Goal: Task Accomplishment & Management: Manage account settings

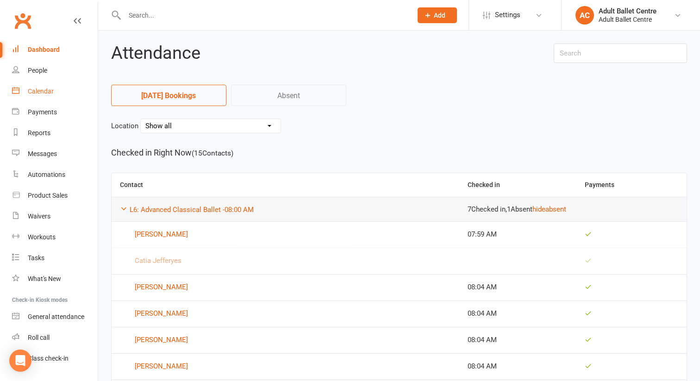
click at [45, 86] on link "Calendar" at bounding box center [55, 91] width 86 height 21
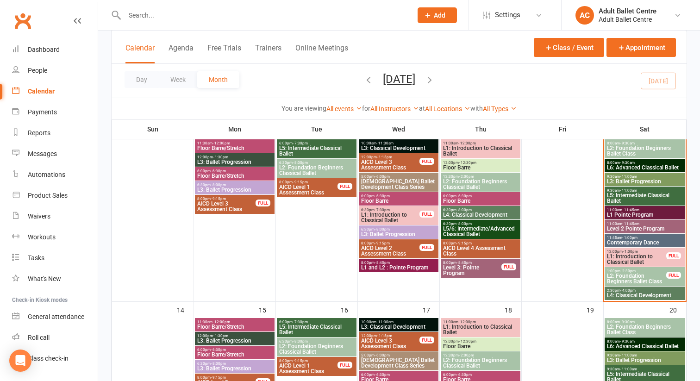
scroll to position [265, 0]
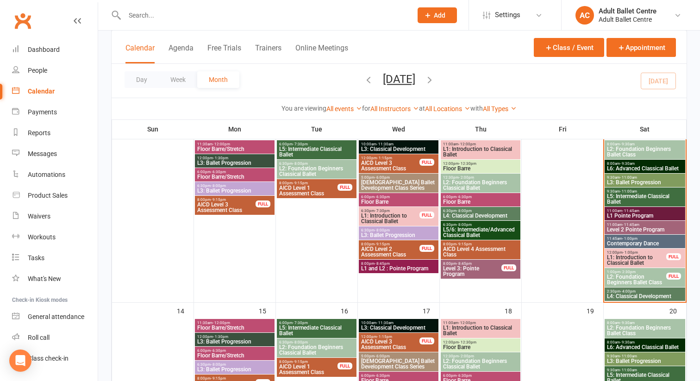
click at [642, 194] on span "L5: Intermediate Classical Ballet" at bounding box center [644, 198] width 77 height 11
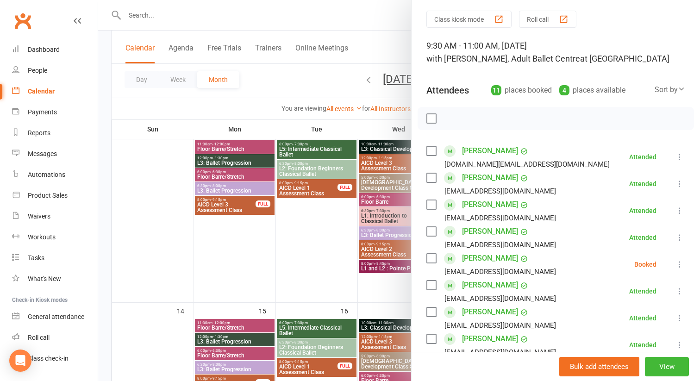
scroll to position [40, 0]
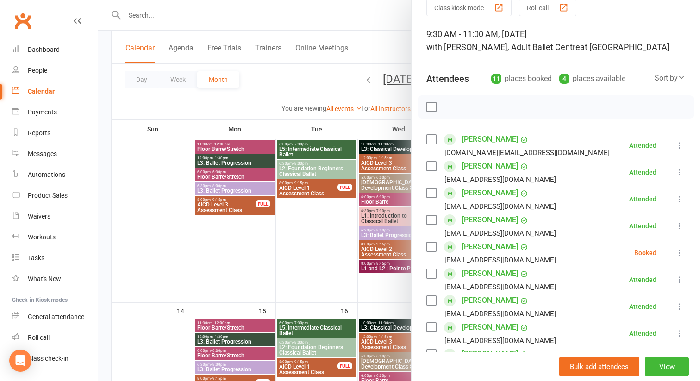
click at [678, 252] on icon at bounding box center [679, 252] width 9 height 9
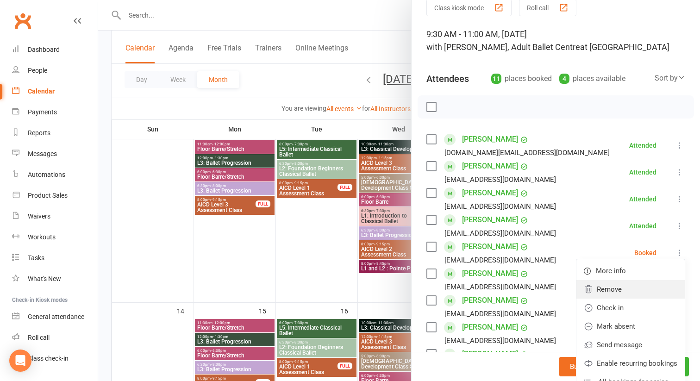
click at [628, 287] on link "Remove" at bounding box center [630, 289] width 108 height 19
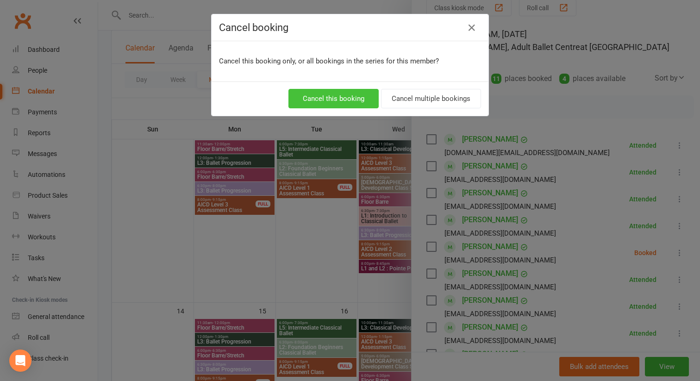
click at [360, 93] on button "Cancel this booking" at bounding box center [333, 98] width 90 height 19
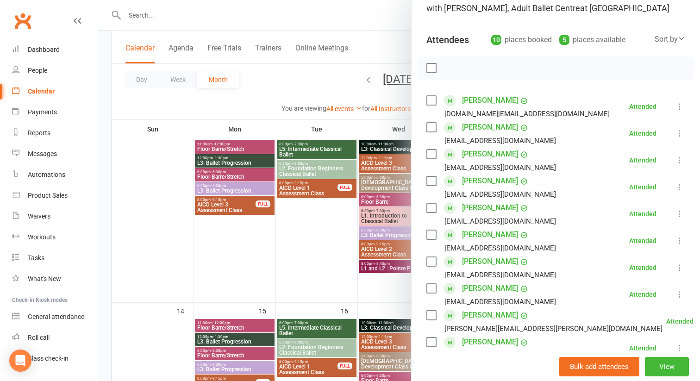
scroll to position [70, 0]
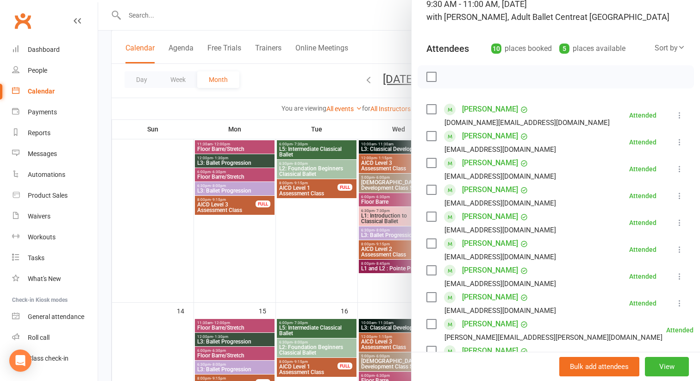
click at [330, 241] on div at bounding box center [398, 190] width 601 height 381
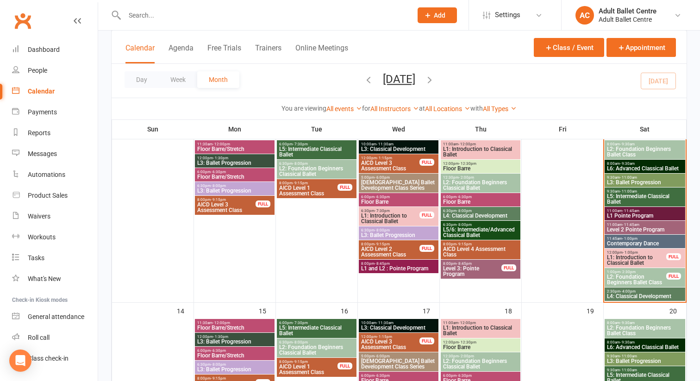
click at [638, 296] on span "L4: Classical Development" at bounding box center [644, 296] width 77 height 6
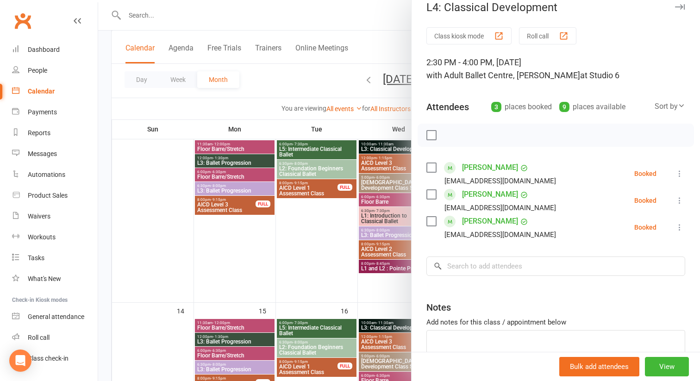
scroll to position [0, 0]
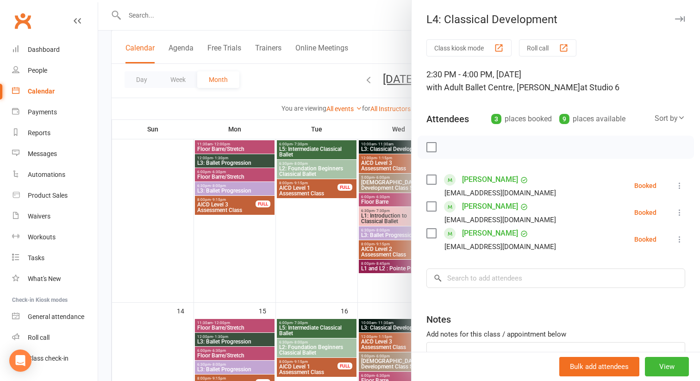
click at [332, 273] on div at bounding box center [398, 190] width 601 height 381
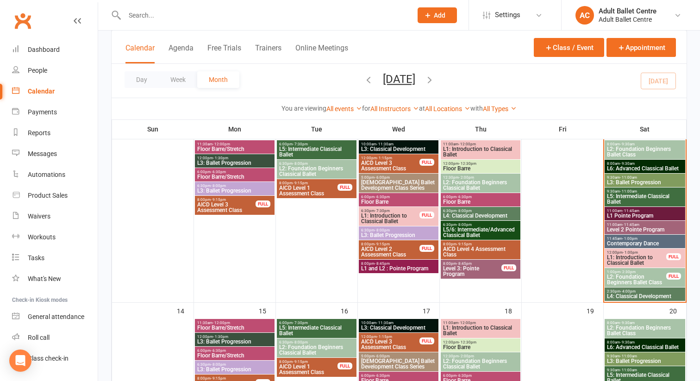
click at [642, 272] on span "1:00pm - 2:30pm" at bounding box center [636, 272] width 60 height 4
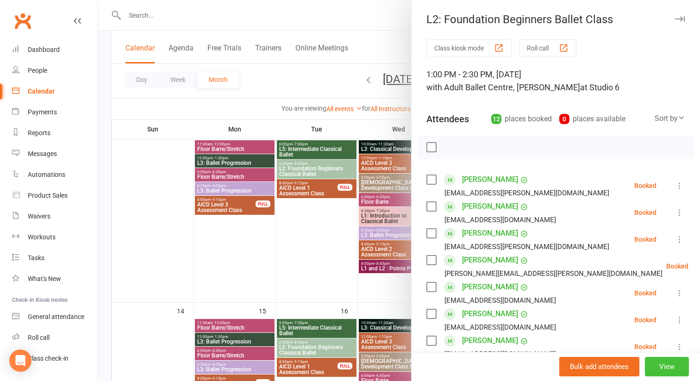
click at [661, 362] on button "View" at bounding box center [667, 366] width 44 height 19
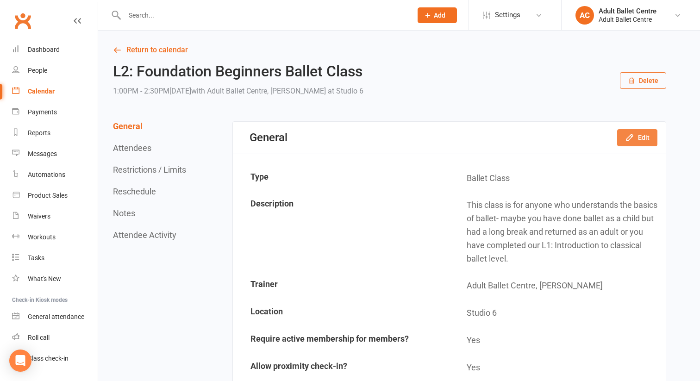
click at [646, 135] on button "Edit" at bounding box center [637, 137] width 40 height 17
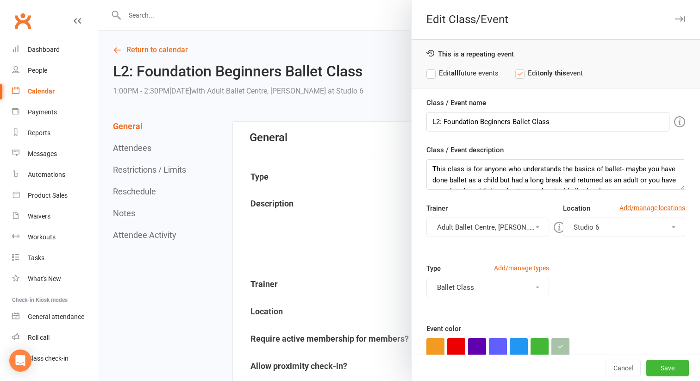
click at [431, 71] on label "Edit all future events" at bounding box center [462, 73] width 72 height 11
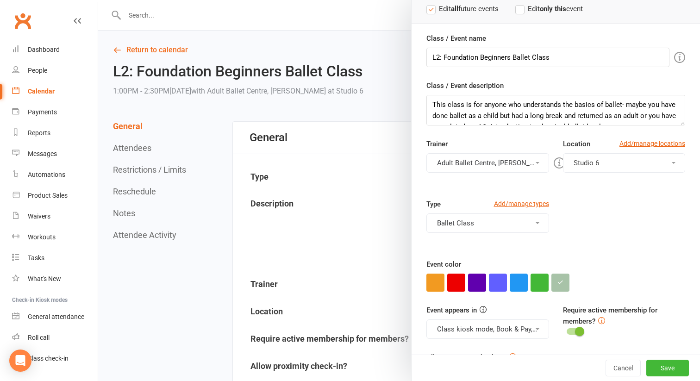
scroll to position [100, 0]
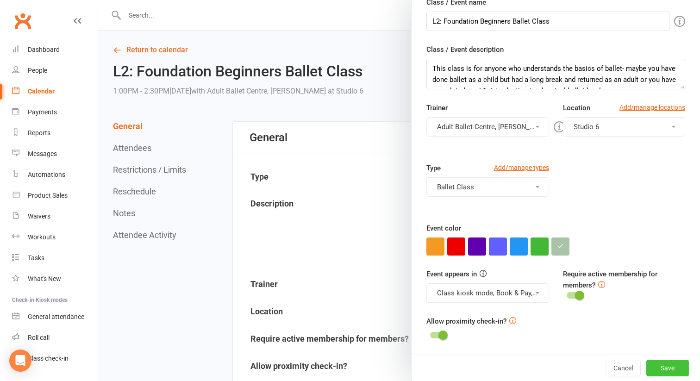
click at [671, 366] on button "Save" at bounding box center [667, 368] width 43 height 17
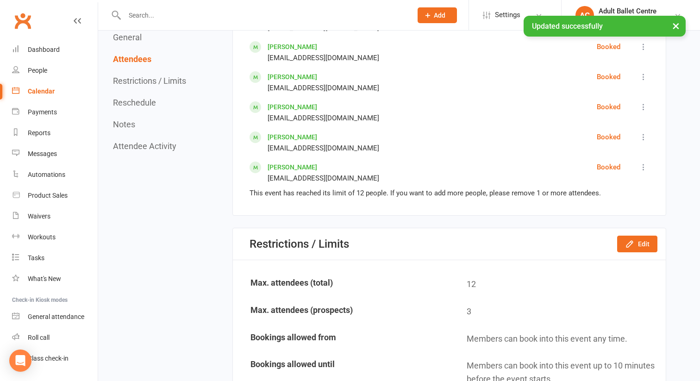
scroll to position [788, 0]
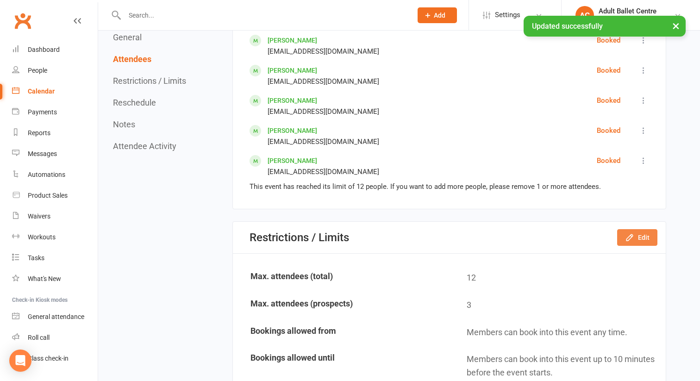
click at [635, 241] on button "Edit" at bounding box center [637, 237] width 40 height 17
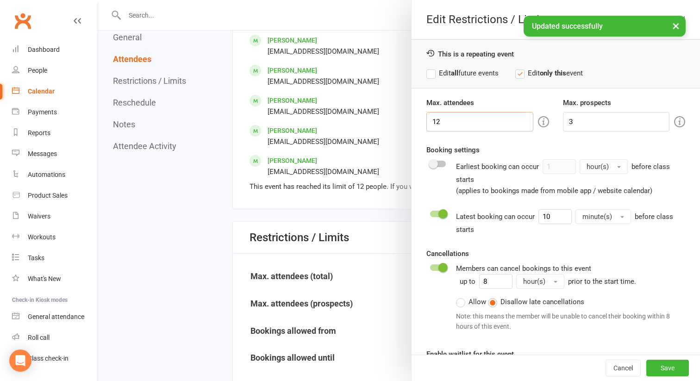
click at [455, 119] on input "12" at bounding box center [479, 121] width 107 height 19
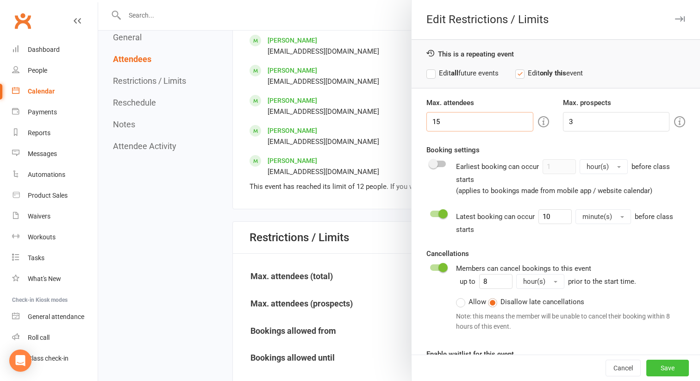
type input "15"
click at [656, 371] on button "Save" at bounding box center [667, 368] width 43 height 17
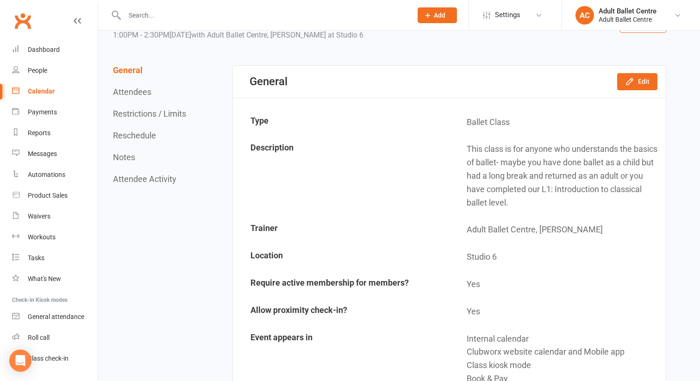
scroll to position [0, 0]
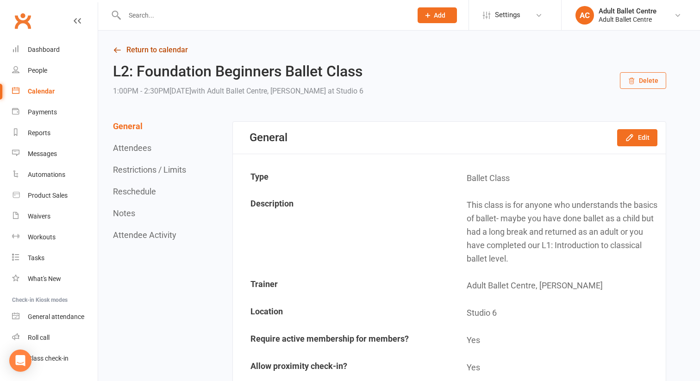
click at [126, 50] on link "Return to calendar" at bounding box center [389, 49] width 553 height 13
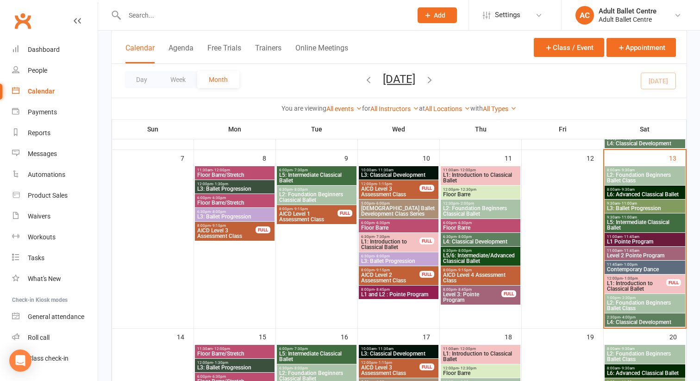
scroll to position [239, 0]
click at [55, 53] on div "Dashboard" at bounding box center [44, 49] width 32 height 7
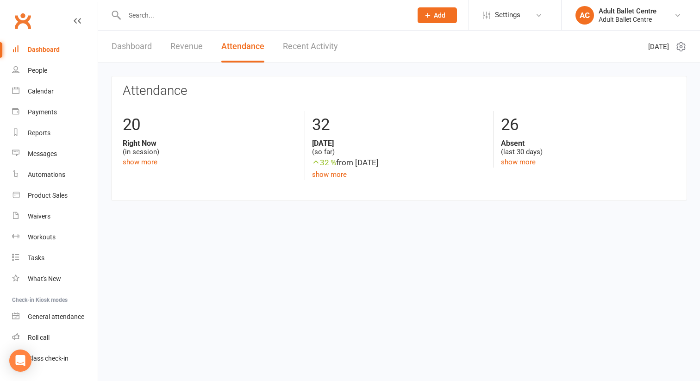
click at [118, 48] on link "Dashboard" at bounding box center [132, 47] width 40 height 32
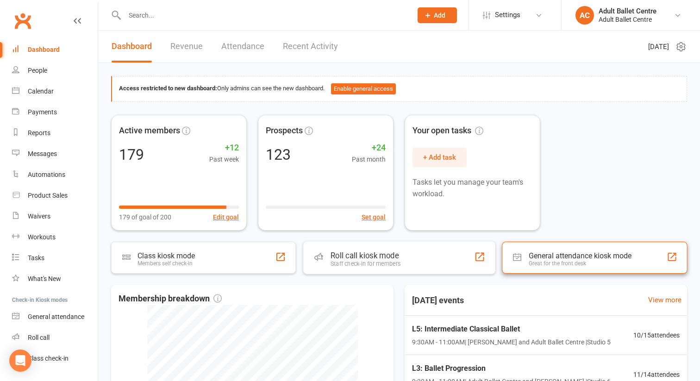
click at [570, 259] on div "General attendance kiosk mode" at bounding box center [579, 255] width 103 height 9
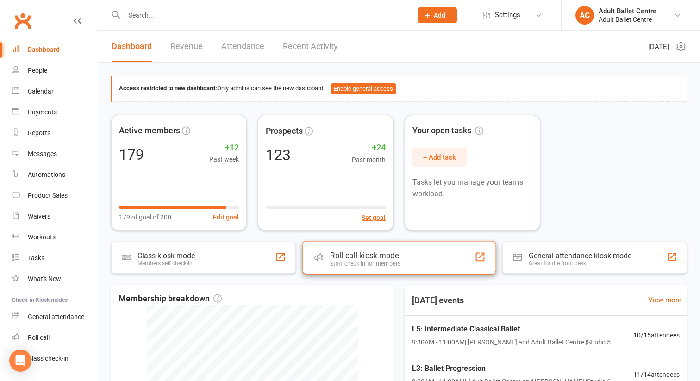
click at [406, 250] on div "Roll call kiosk mode Staff check-in for members" at bounding box center [398, 257] width 193 height 33
click at [396, 254] on div "Roll call kiosk mode" at bounding box center [365, 255] width 70 height 9
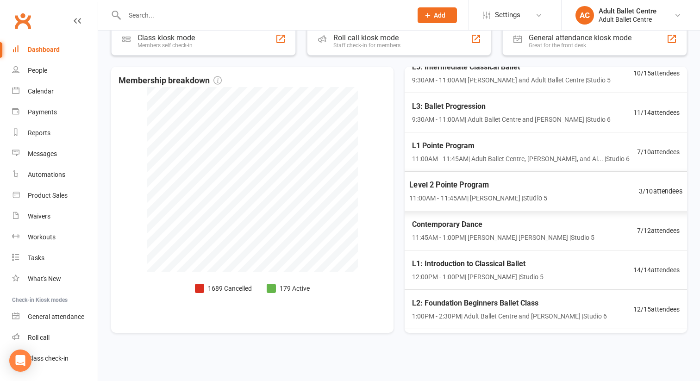
scroll to position [12, 0]
